Goal: Task Accomplishment & Management: Use online tool/utility

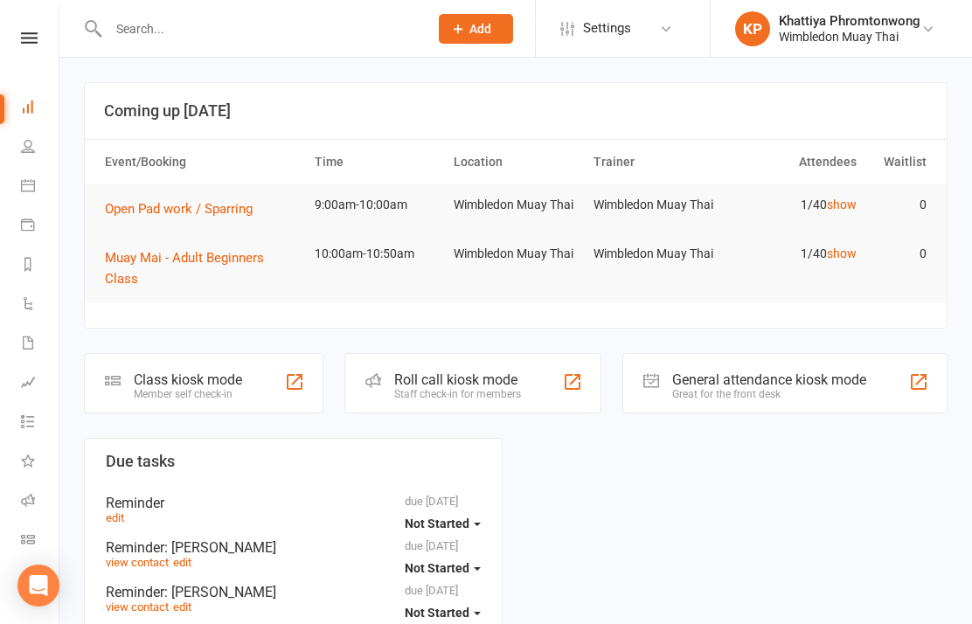
click at [187, 379] on div "Class kiosk mode" at bounding box center [188, 379] width 108 height 17
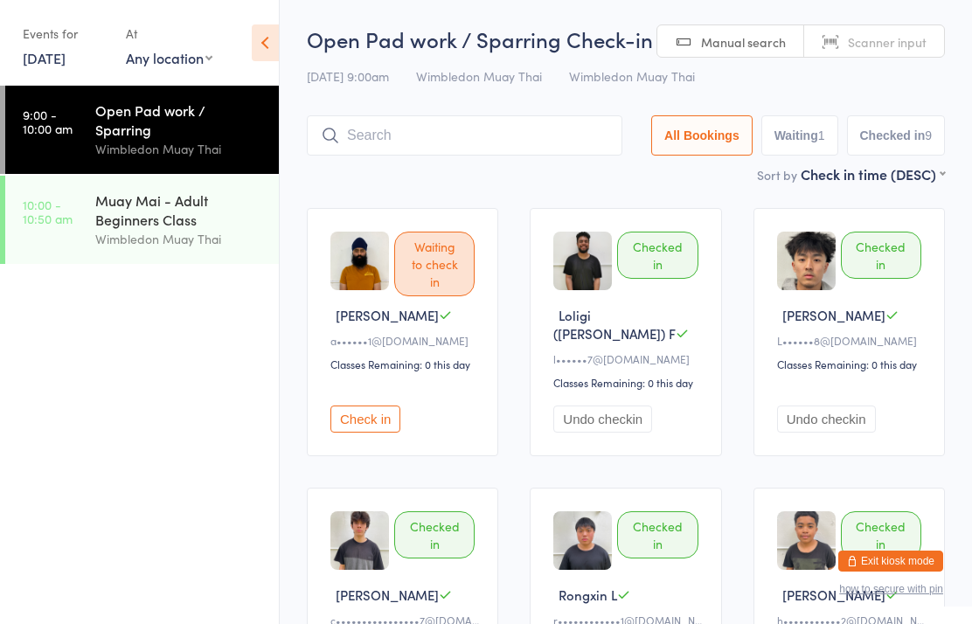
click at [160, 215] on div "Muay Mai - Adult Beginners Class" at bounding box center [179, 209] width 169 height 38
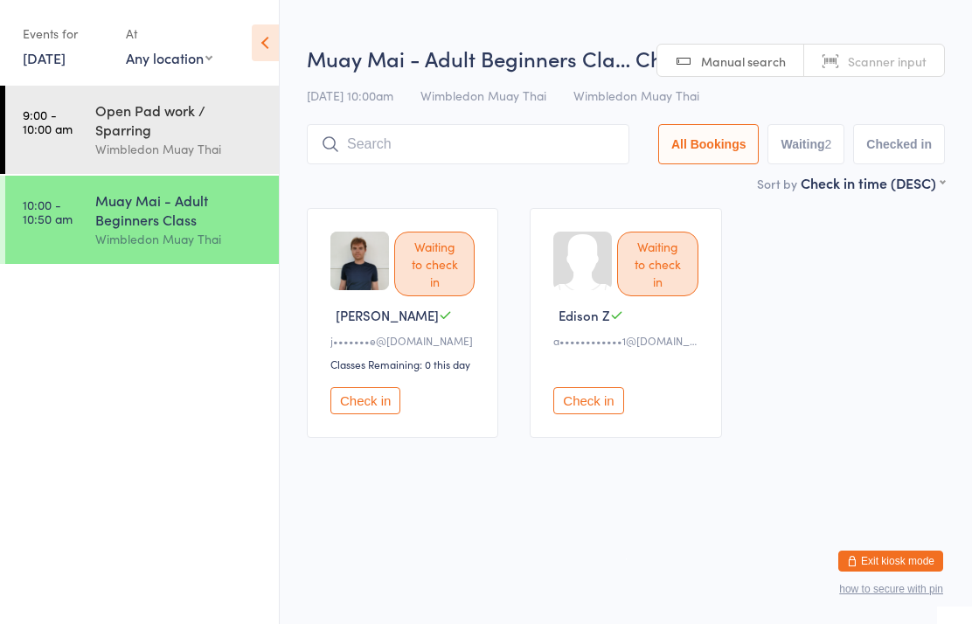
click at [425, 140] on input "search" at bounding box center [468, 144] width 322 height 40
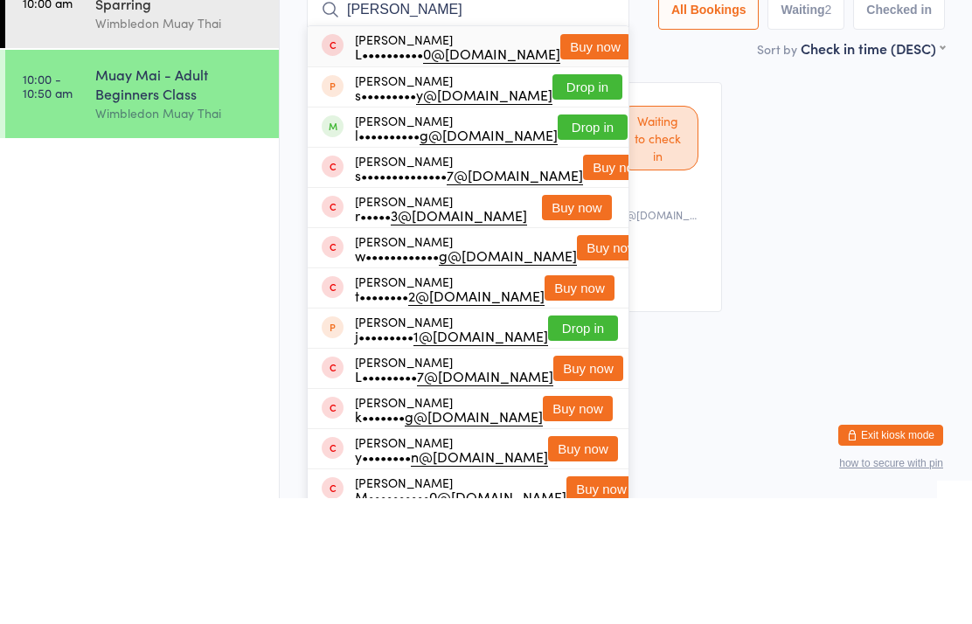
type input "Linda"
click at [568, 240] on button "Drop in" at bounding box center [592, 252] width 70 height 25
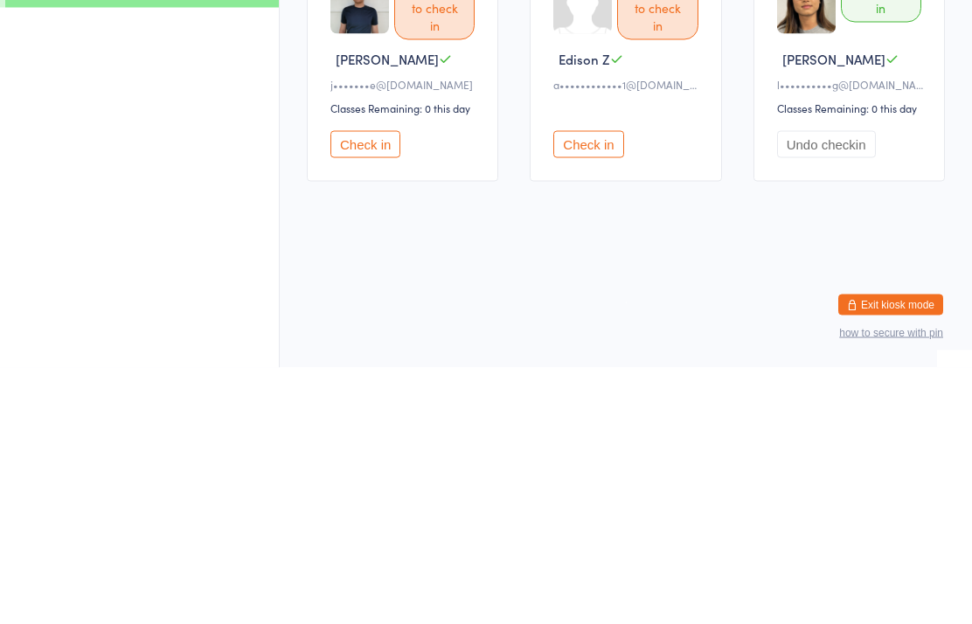
click at [367, 387] on button "Check in" at bounding box center [365, 400] width 70 height 27
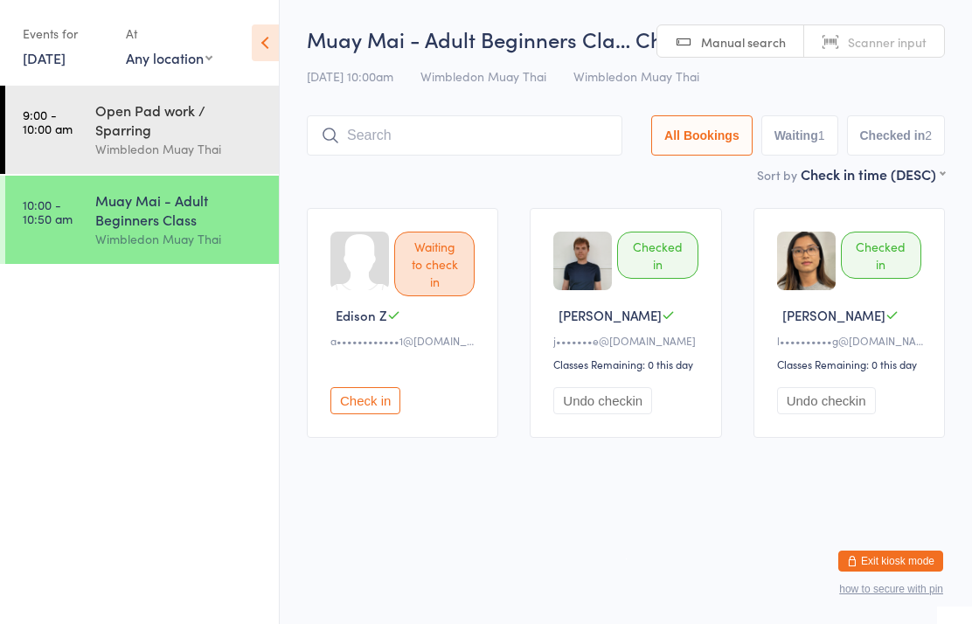
click at [121, 118] on div "Open Pad work / Sparring" at bounding box center [179, 119] width 169 height 38
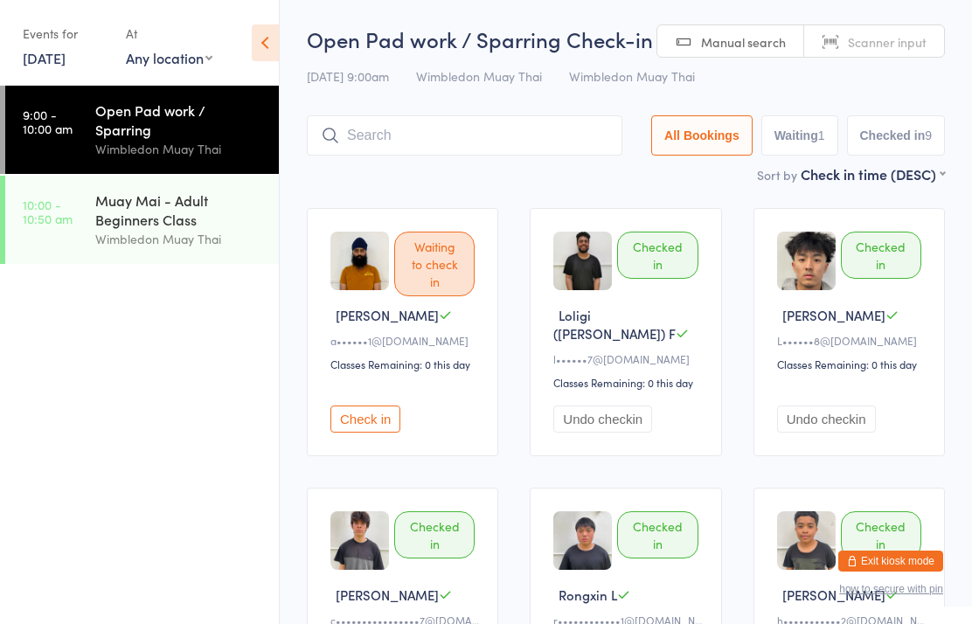
click at [84, 199] on link "10:00 - 10:50 am Muay Mai - Adult Beginners Class Wimbledon Muay Thai" at bounding box center [141, 220] width 273 height 88
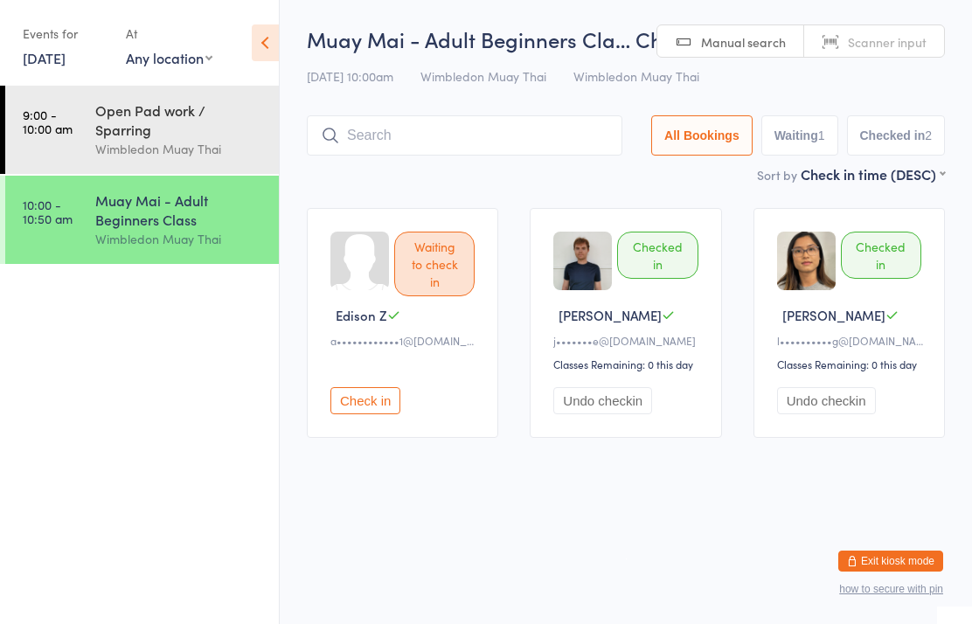
click at [415, 135] on input "search" at bounding box center [464, 135] width 315 height 40
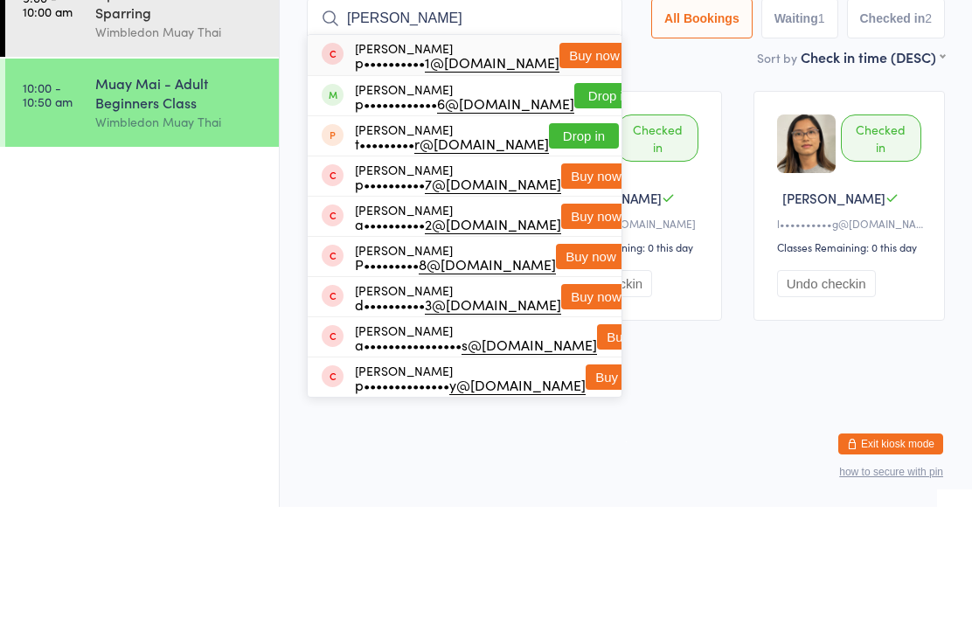
type input "Philip"
click at [574, 200] on button "Drop in" at bounding box center [609, 212] width 70 height 25
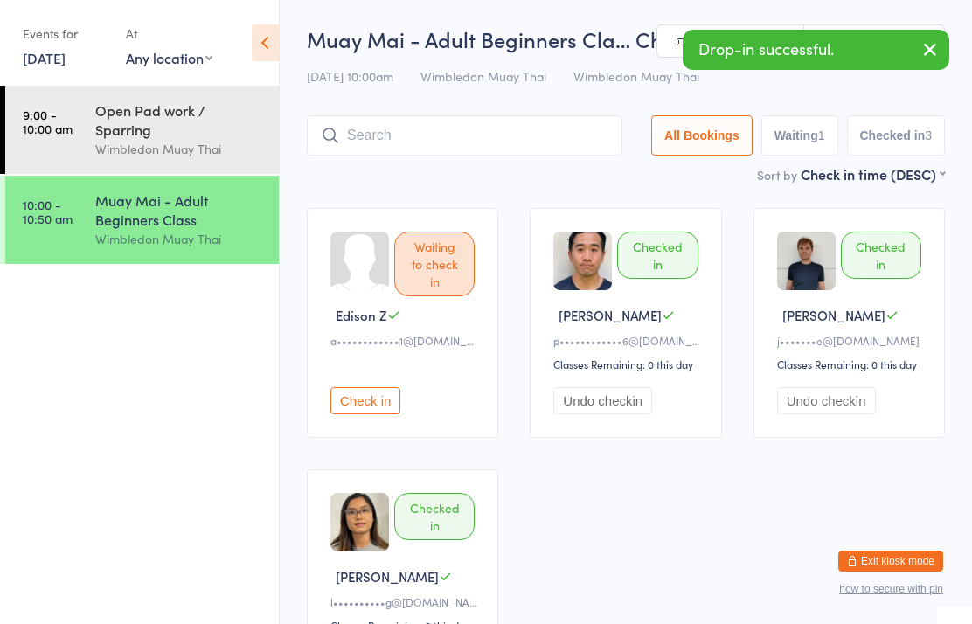
click at [485, 134] on input "search" at bounding box center [464, 135] width 315 height 40
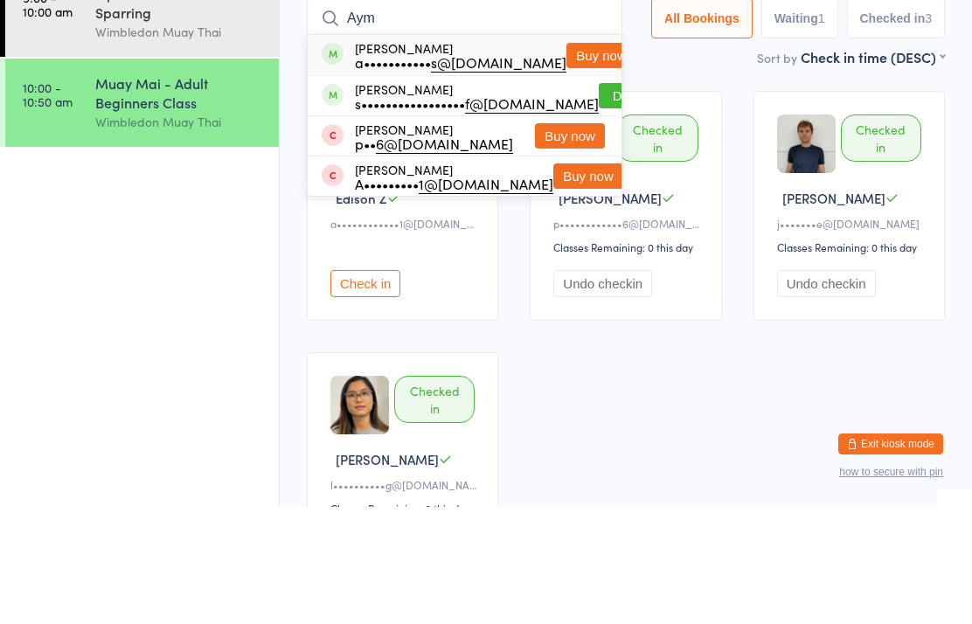
type input "Aym"
click at [585, 160] on button "Buy now" at bounding box center [601, 172] width 70 height 25
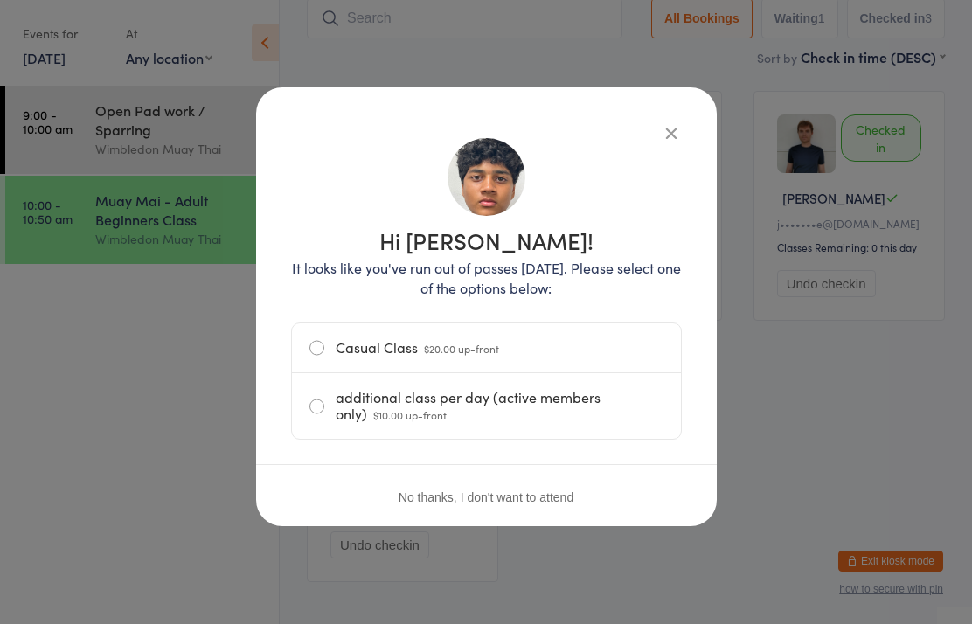
click at [681, 106] on div "Hi Ayaan! It looks like you've run out of passes today. Please select one of th…" at bounding box center [486, 306] width 460 height 439
click at [680, 138] on button "button" at bounding box center [670, 132] width 21 height 21
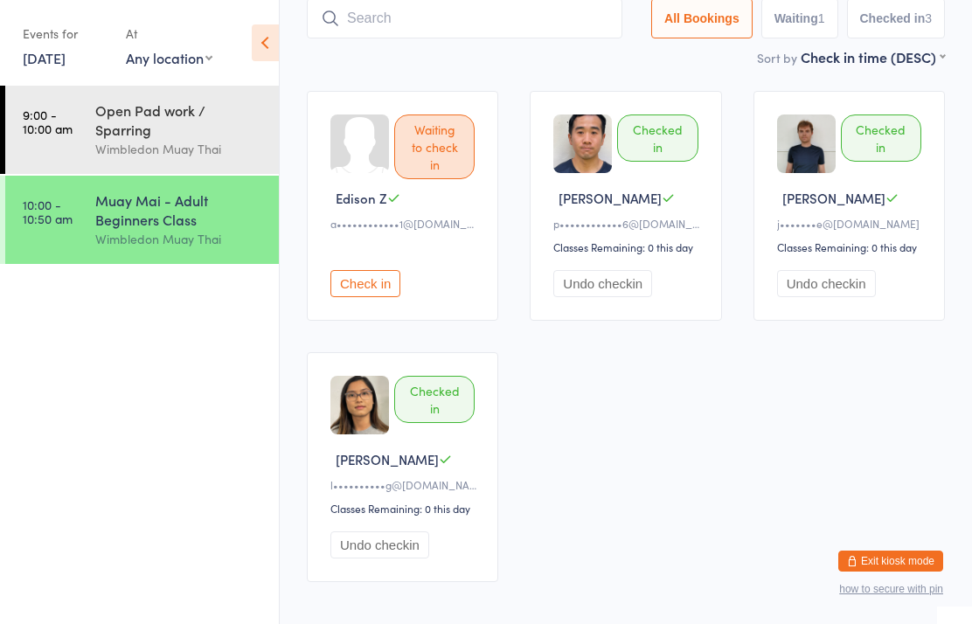
click at [666, 104] on div "Checked in Philip F p•••••••••••• 6@gmail.com Classes Remaining: 0 this day Und…" at bounding box center [624, 206] width 191 height 230
click at [419, 5] on input "search" at bounding box center [464, 18] width 315 height 40
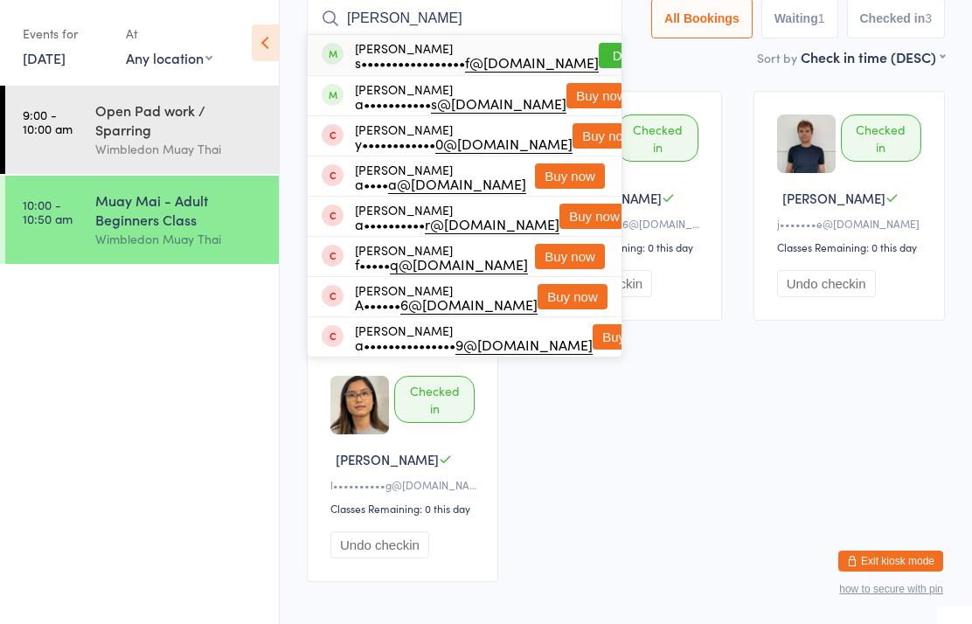
type input "Ayman"
click at [598, 48] on button "Drop in" at bounding box center [633, 55] width 70 height 25
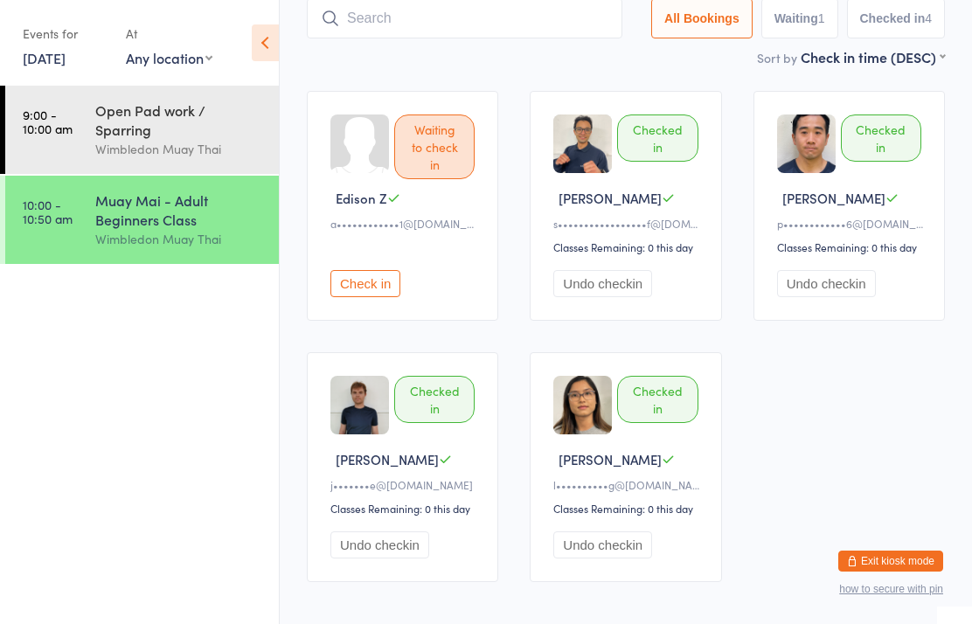
click at [397, 27] on input "search" at bounding box center [464, 18] width 315 height 40
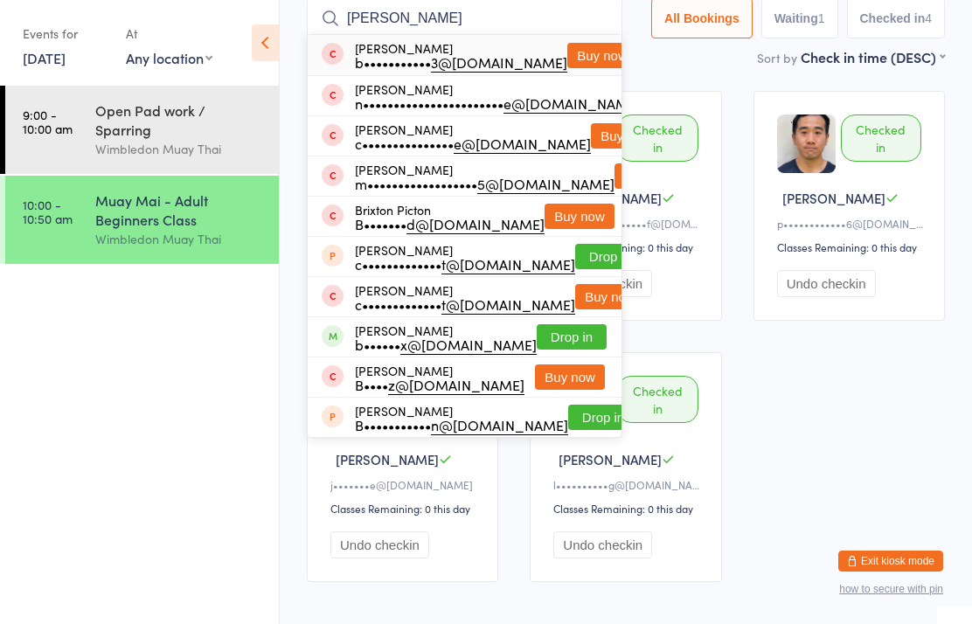
type input "Bridget"
click at [569, 62] on button "Buy now" at bounding box center [602, 55] width 70 height 25
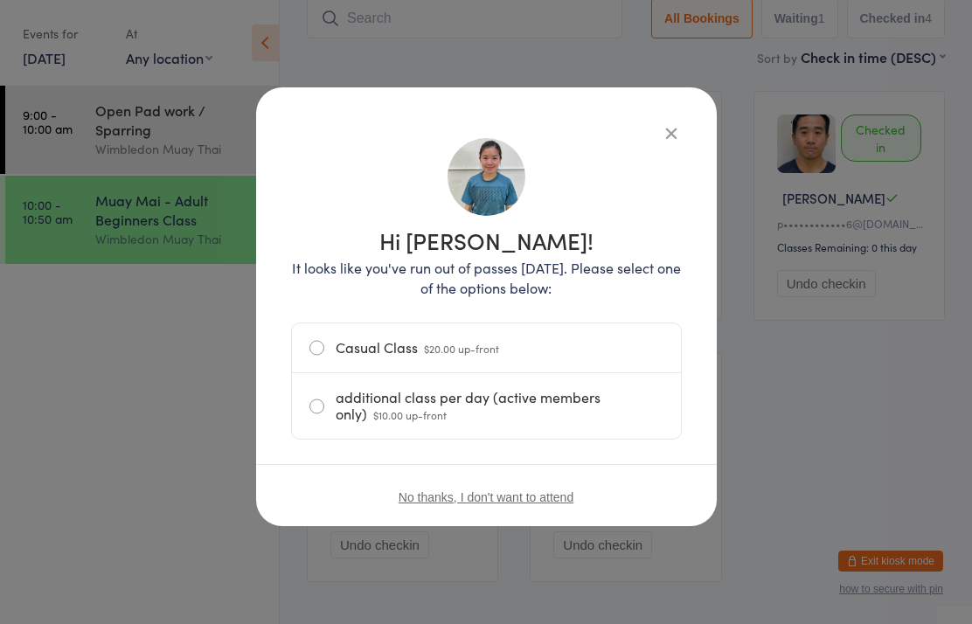
click at [384, 337] on label "Casual Class $20.00 up-front" at bounding box center [486, 347] width 354 height 49
click at [0, 0] on input "Casual Class $20.00 up-front" at bounding box center [0, 0] width 0 height 0
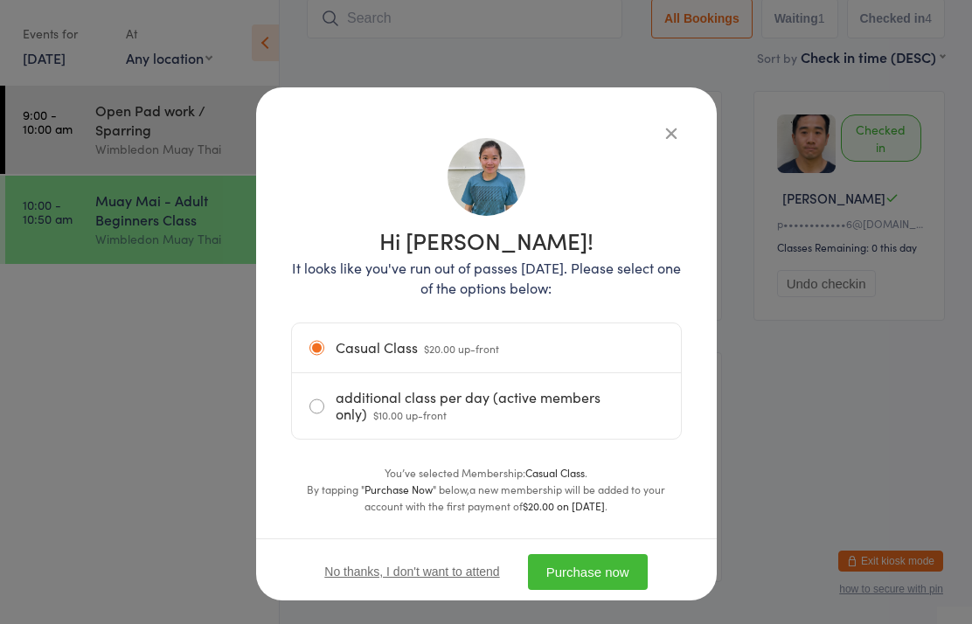
click at [599, 571] on button "Purchase now" at bounding box center [588, 572] width 120 height 36
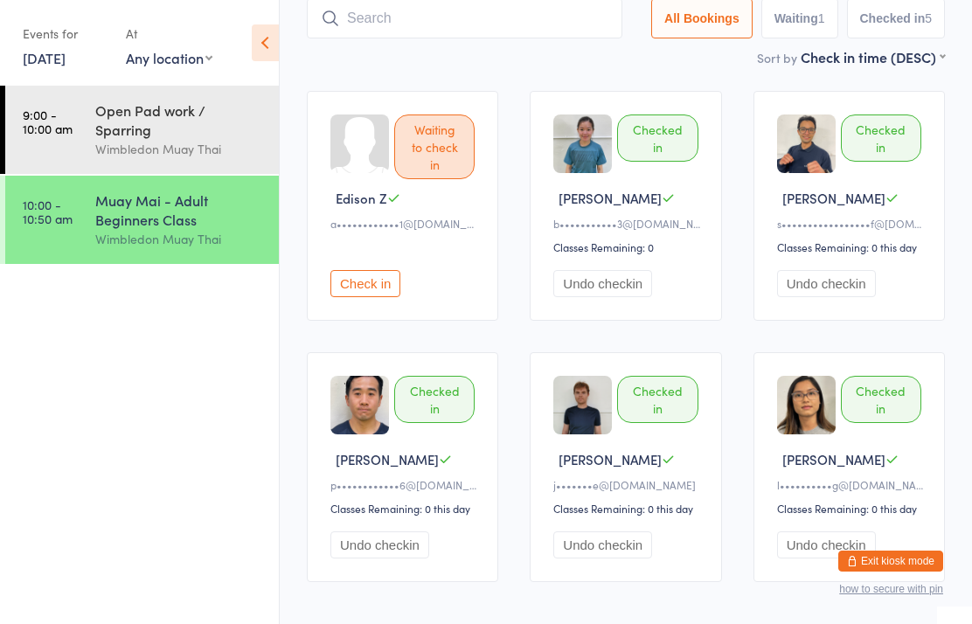
click at [542, 26] on input "search" at bounding box center [464, 18] width 315 height 40
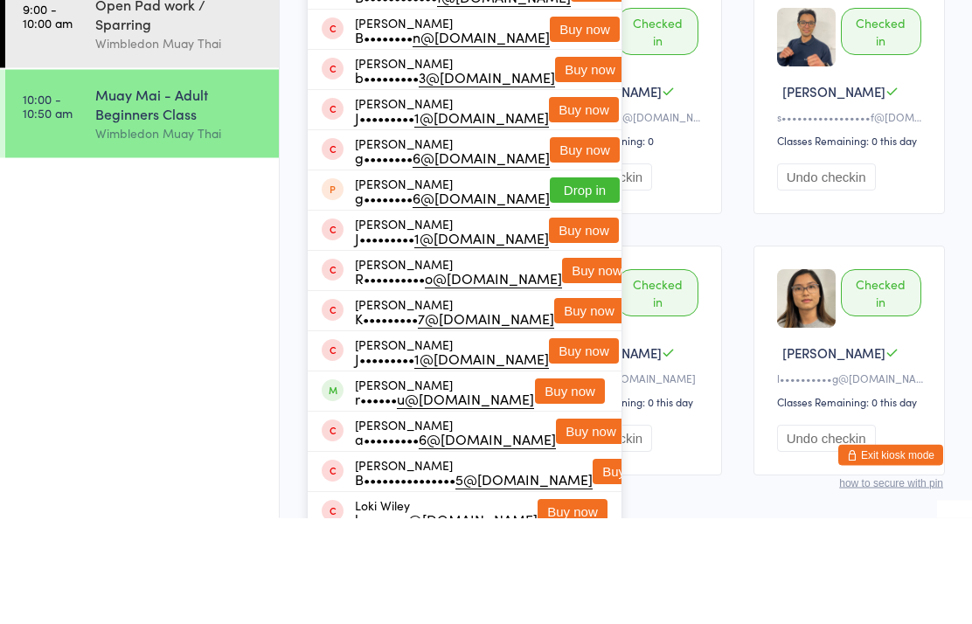
type input "Bailey"
click at [552, 123] on button "Buy now" at bounding box center [585, 135] width 70 height 25
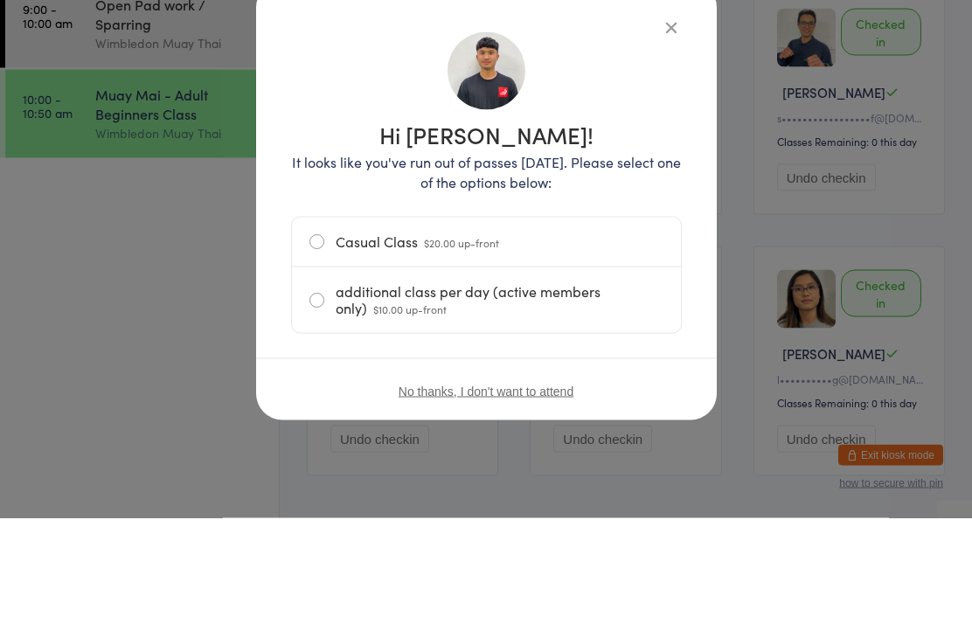
scroll to position [224, 0]
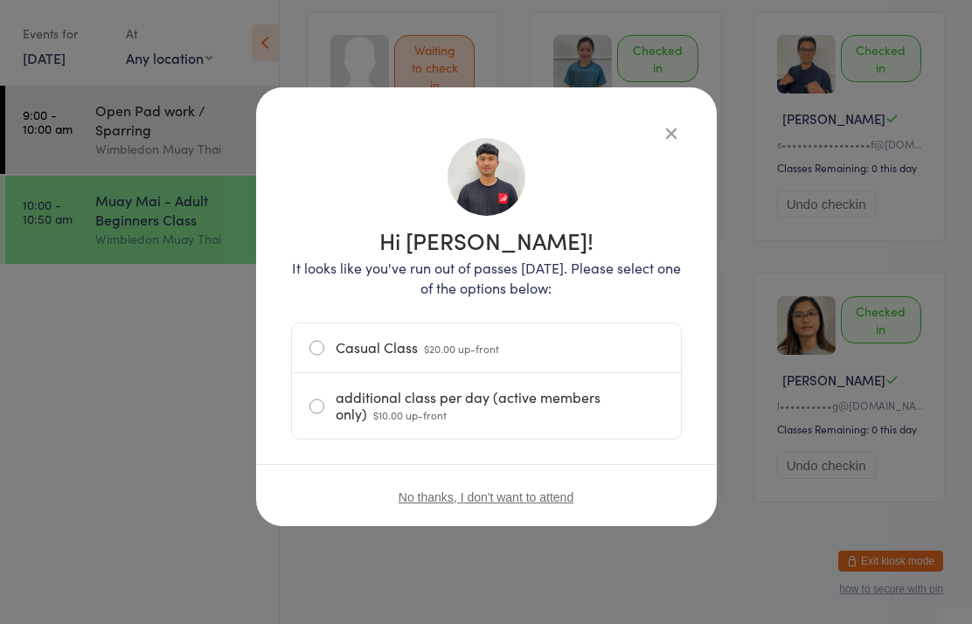
click at [517, 342] on label "Casual Class $20.00 up-front" at bounding box center [486, 347] width 354 height 49
click at [0, 0] on input "Casual Class $20.00 up-front" at bounding box center [0, 0] width 0 height 0
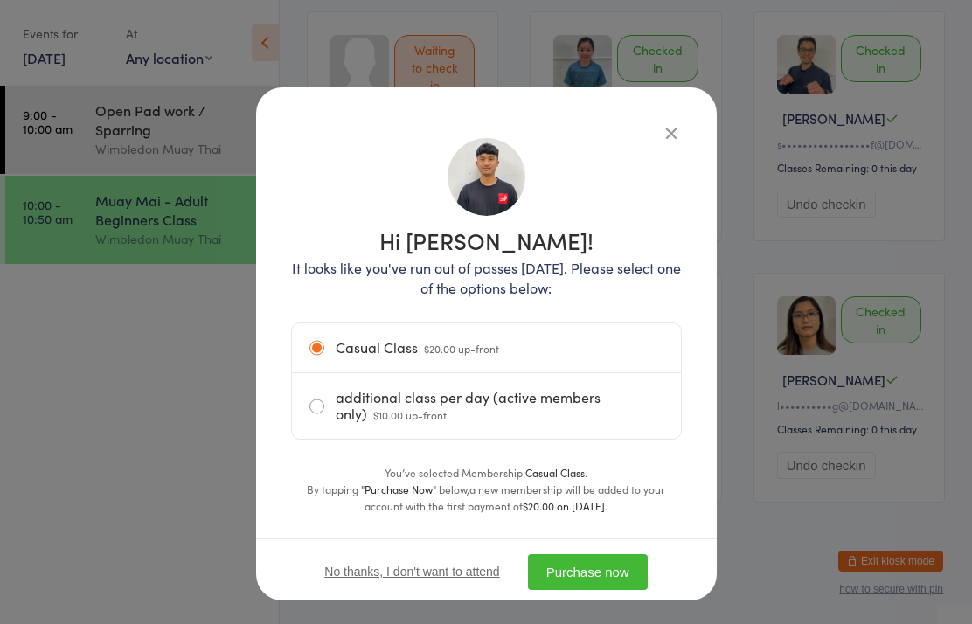
click at [573, 560] on button "Purchase now" at bounding box center [588, 572] width 120 height 36
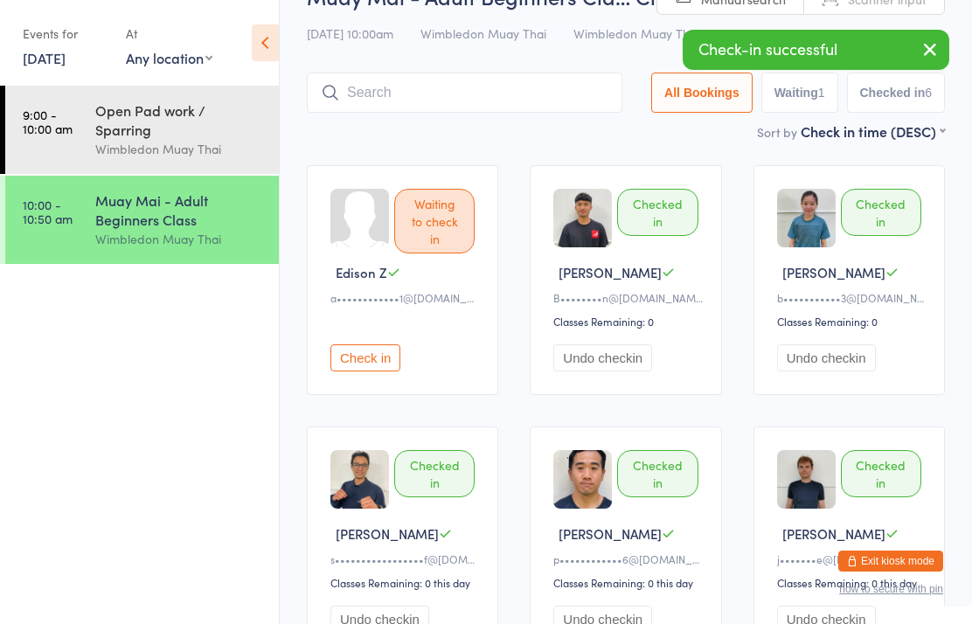
scroll to position [0, 0]
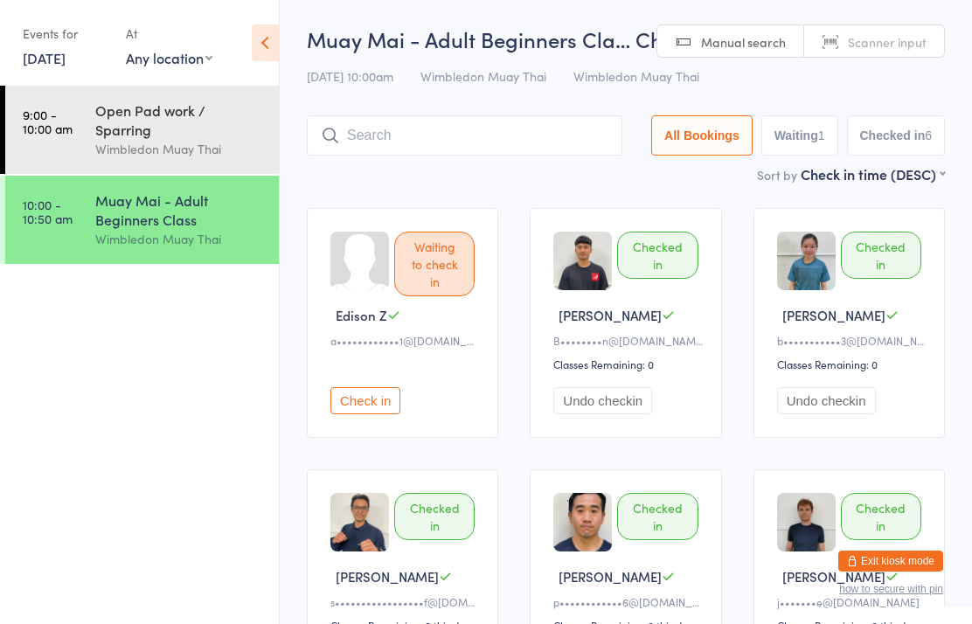
click at [588, 135] on input "search" at bounding box center [464, 135] width 315 height 40
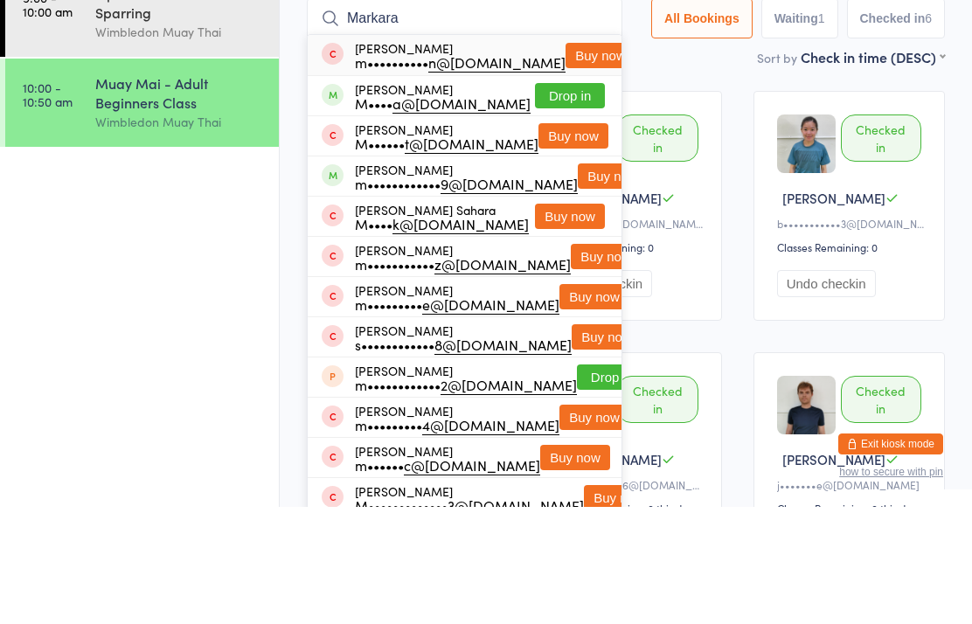
type input "Markara"
click at [565, 160] on button "Buy now" at bounding box center [600, 172] width 70 height 25
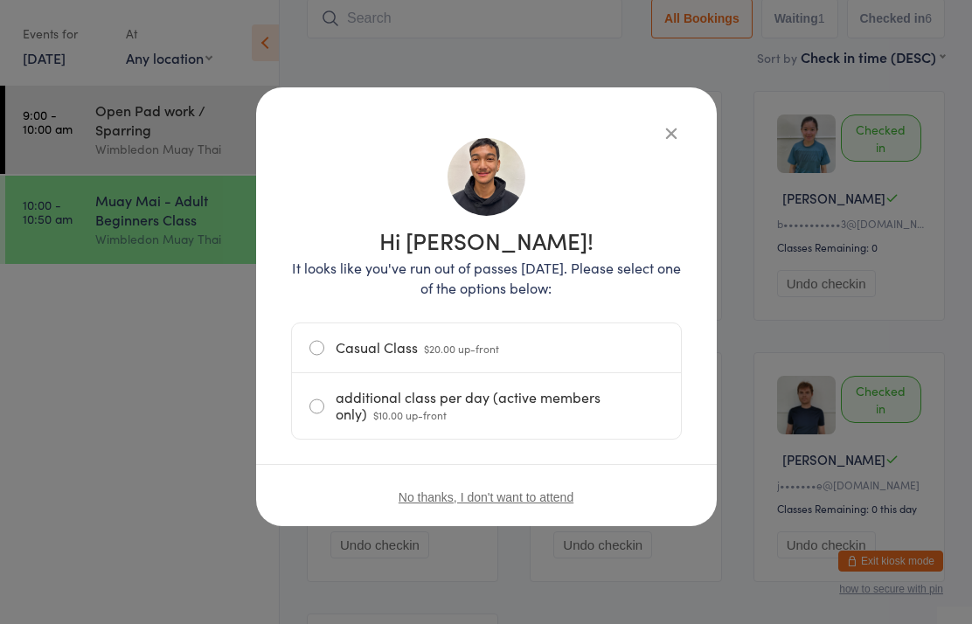
click at [502, 359] on label "Casual Class $20.00 up-front" at bounding box center [486, 347] width 354 height 49
click at [0, 0] on input "Casual Class $20.00 up-front" at bounding box center [0, 0] width 0 height 0
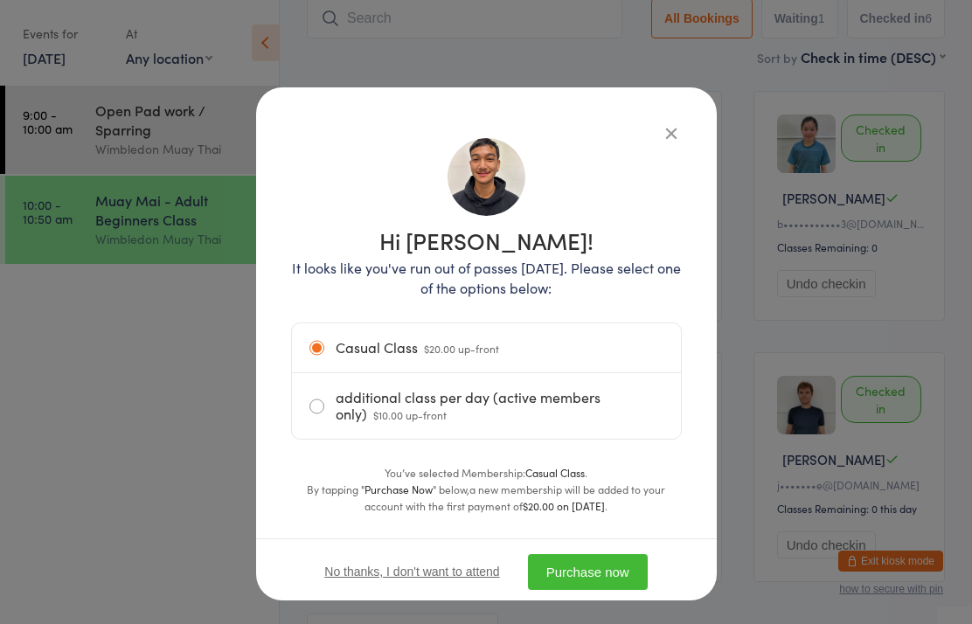
click at [610, 564] on button "Purchase now" at bounding box center [588, 572] width 120 height 36
